Goal: Information Seeking & Learning: Learn about a topic

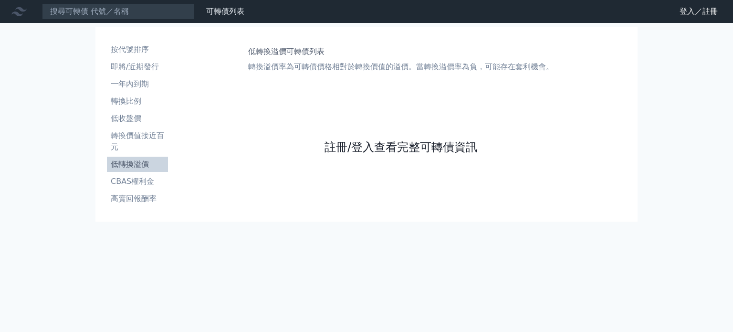
click at [368, 143] on link "註冊/登入查看完整可轉債資訊" at bounding box center [400, 146] width 153 height 15
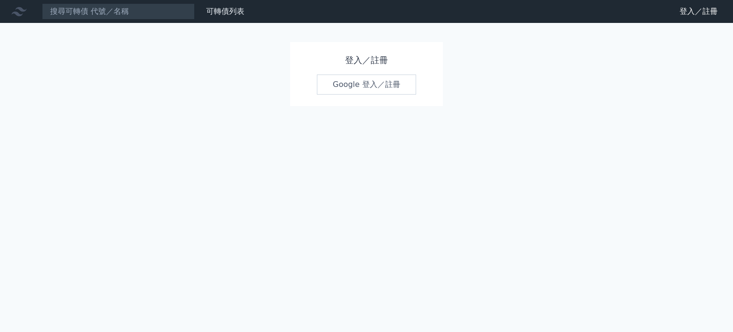
click at [348, 79] on link "Google 登入／註冊" at bounding box center [366, 84] width 99 height 20
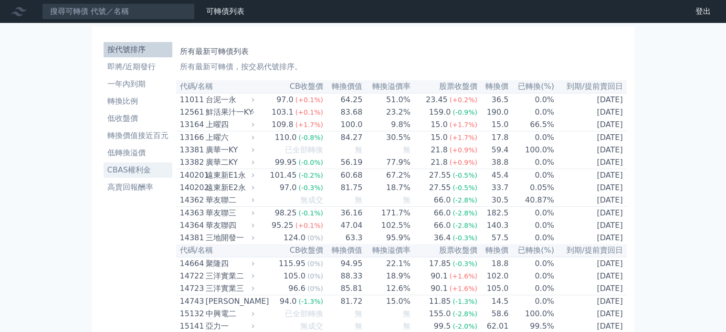
click at [134, 169] on li "CBAS權利金" at bounding box center [138, 169] width 69 height 11
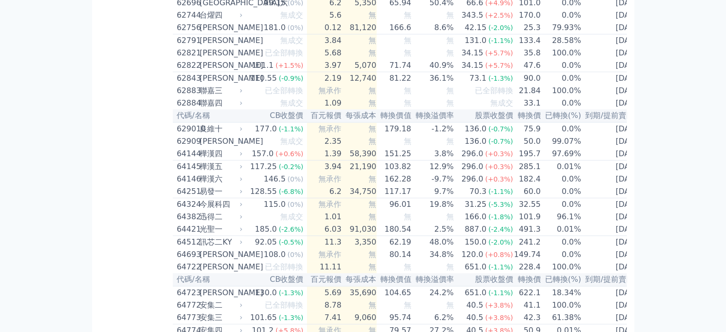
scroll to position [3753, 0]
